Goal: Navigation & Orientation: Find specific page/section

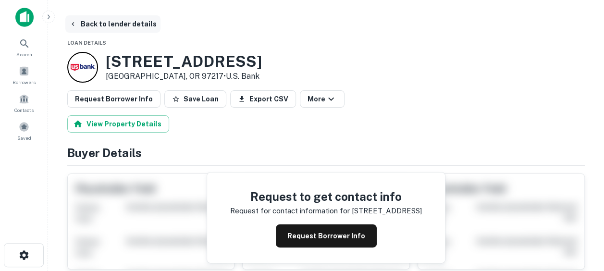
click at [77, 19] on button "Back to lender details" at bounding box center [112, 23] width 95 height 17
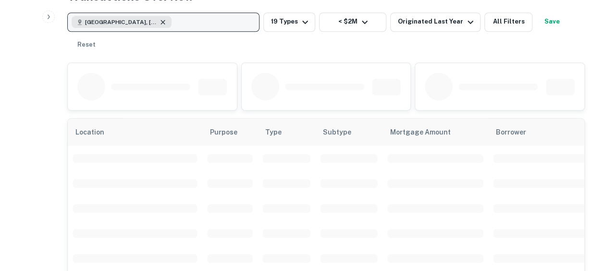
click at [159, 20] on icon "button" at bounding box center [163, 22] width 8 height 8
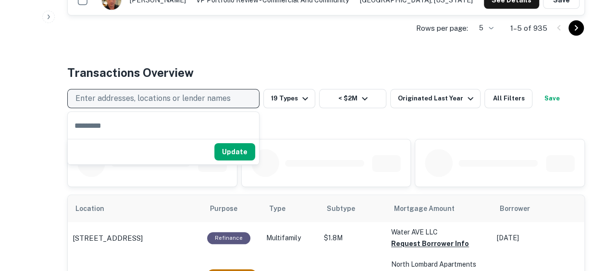
scroll to position [509, 0]
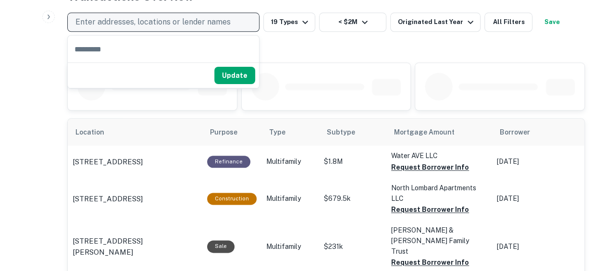
click at [336, 41] on div "Enter addresses, locations or lender names 19 Types < $2M Originated Last Year …" at bounding box center [326, 34] width 518 height 42
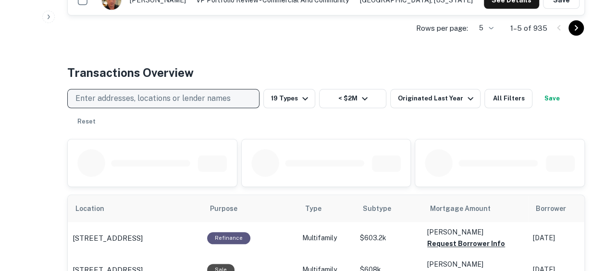
scroll to position [509, 0]
